Goal: Task Accomplishment & Management: Complete application form

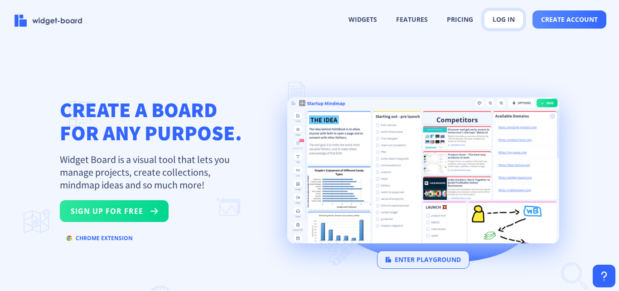
click at [506, 20] on button "log in" at bounding box center [503, 19] width 39 height 18
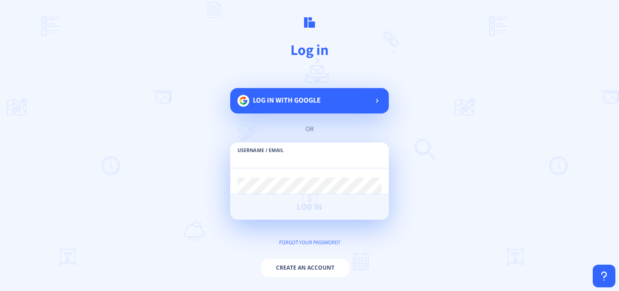
click at [270, 163] on input "text" at bounding box center [310, 159] width 144 height 16
click at [263, 160] on input "text" at bounding box center [310, 159] width 144 height 16
click at [318, 267] on button "Create an account" at bounding box center [305, 267] width 88 height 18
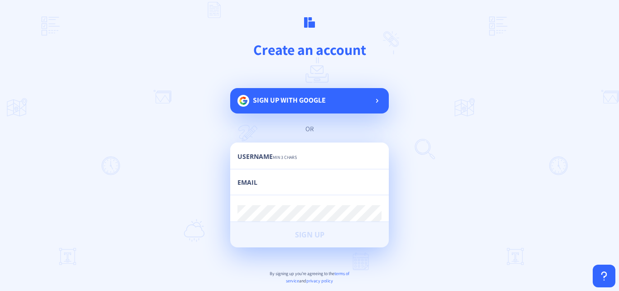
click at [309, 160] on input "text" at bounding box center [310, 160] width 144 height 16
type input "bondcleansydney"
click at [268, 178] on input "email" at bounding box center [310, 186] width 144 height 16
click at [272, 174] on div "Email" at bounding box center [310, 181] width 144 height 25
click at [283, 189] on input "email" at bounding box center [310, 186] width 144 height 16
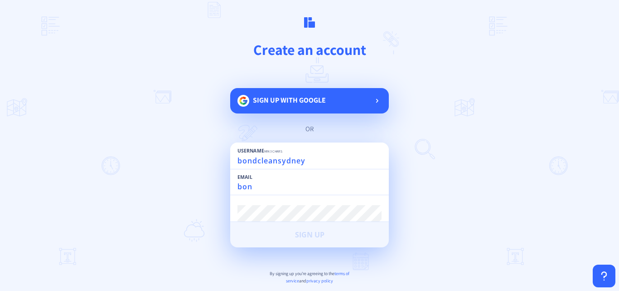
type input "[EMAIL_ADDRESS][DOMAIN_NAME]"
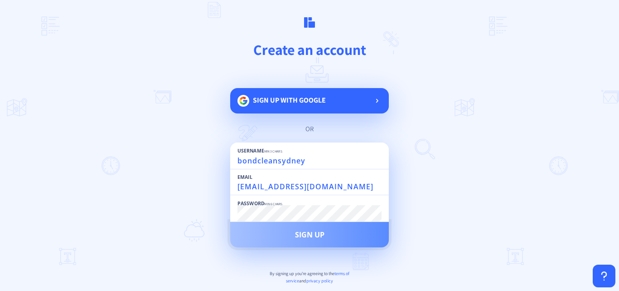
click at [309, 238] on span "Sign Up" at bounding box center [309, 234] width 29 height 7
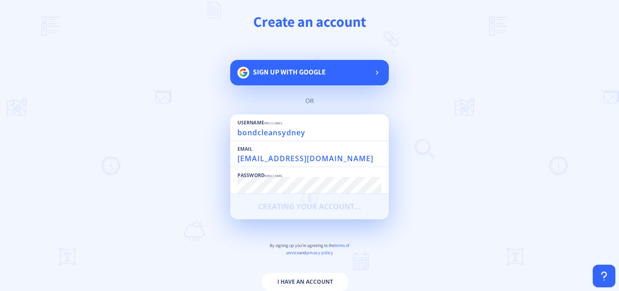
scroll to position [43, 0]
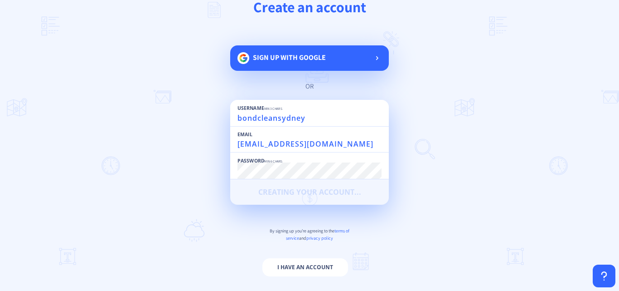
click at [465, 109] on main "Create an account Sign up with google or Username min 3 chars bondcleansydney E…" at bounding box center [309, 145] width 619 height 291
click at [456, 186] on main "Create an account Sign up with google or Username min 3 chars bondcleansydney E…" at bounding box center [309, 145] width 619 height 291
click at [343, 146] on input "[EMAIL_ADDRESS][DOMAIN_NAME]" at bounding box center [310, 144] width 144 height 16
click at [354, 141] on input "[EMAIL_ADDRESS][DOMAIN_NAME]" at bounding box center [310, 144] width 144 height 16
